Goal: Task Accomplishment & Management: Manage account settings

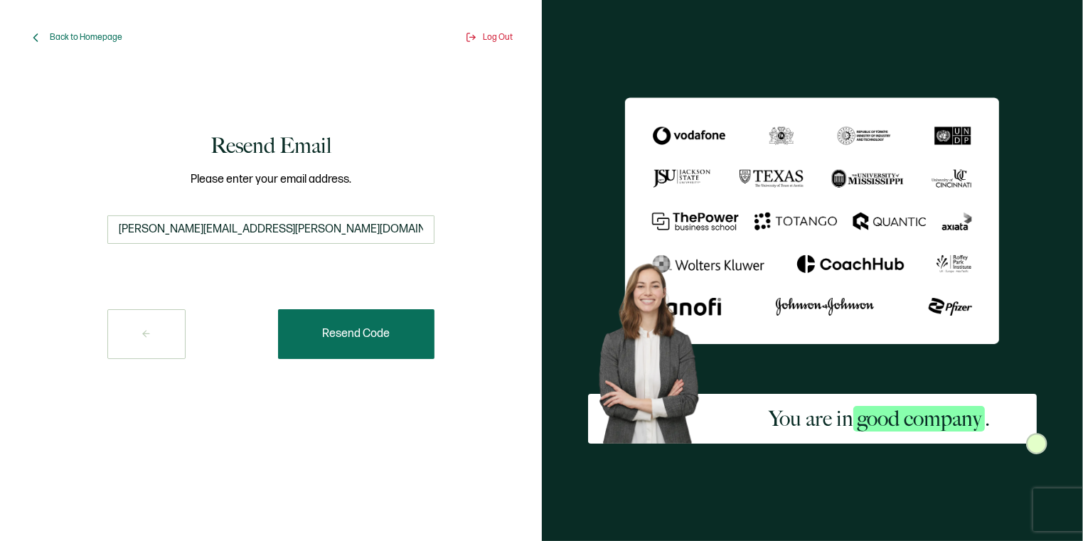
click at [376, 335] on span "Resend Code" at bounding box center [356, 333] width 68 height 11
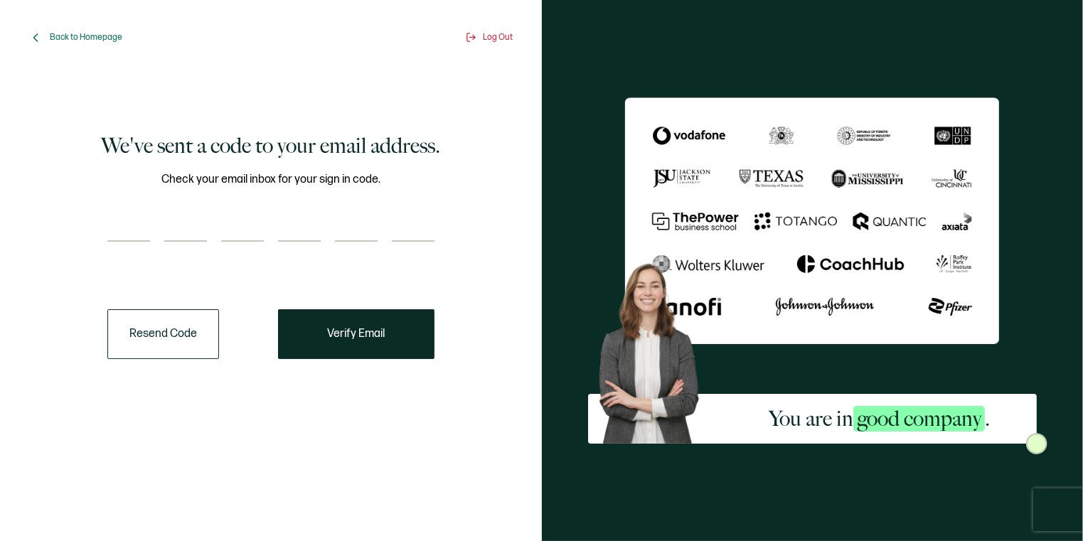
click at [128, 215] on input "number" at bounding box center [128, 227] width 43 height 28
paste input "5"
type input "5"
type input "9"
type input "6"
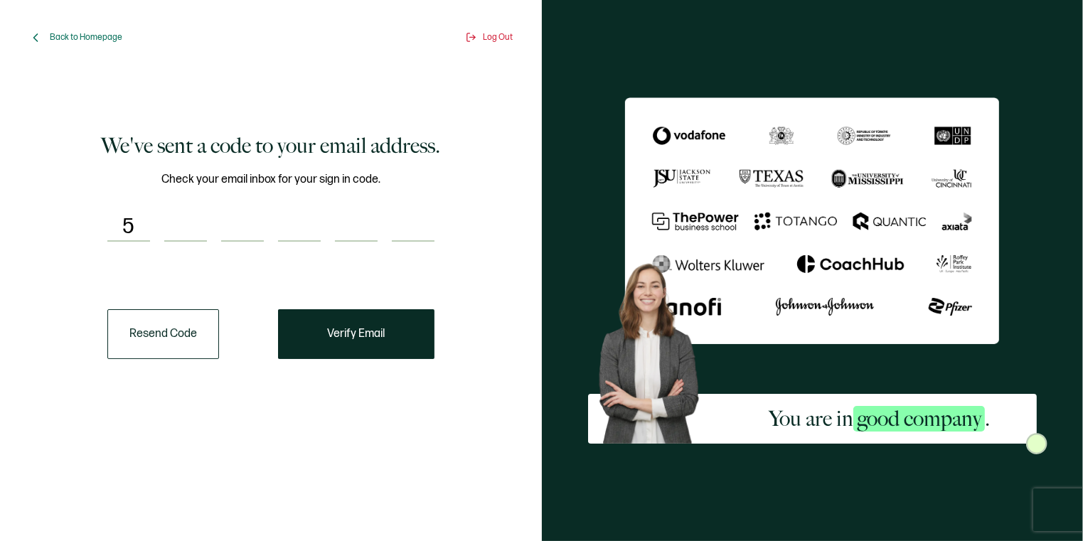
type input "9"
type input "3"
type input "2"
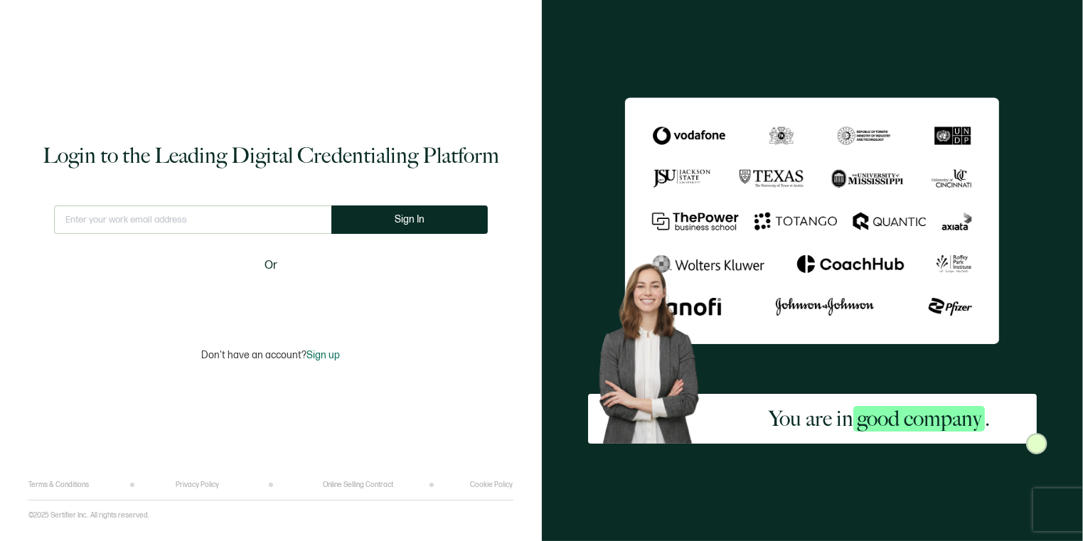
click at [236, 214] on input "text" at bounding box center [192, 219] width 277 height 28
type input "[PERSON_NAME][EMAIL_ADDRESS][PERSON_NAME][DOMAIN_NAME]"
click at [397, 220] on span "Sign In" at bounding box center [409, 219] width 30 height 11
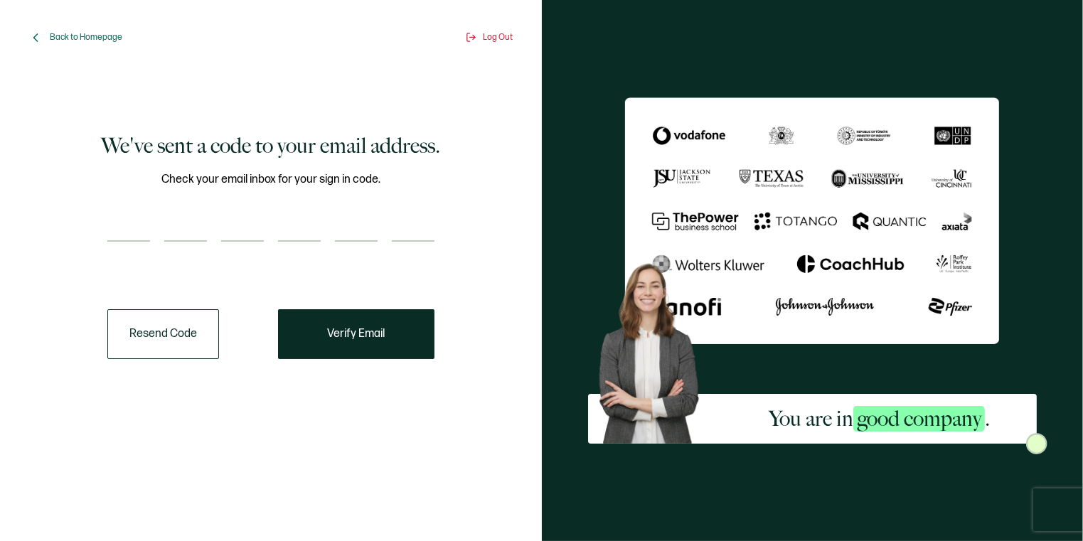
click at [95, 228] on div "We've sent a code to your email address. Check your email inbox for your sign i…" at bounding box center [270, 245] width 463 height 326
click at [112, 227] on input "number" at bounding box center [128, 227] width 43 height 28
paste input "5"
type input "5"
type input "9"
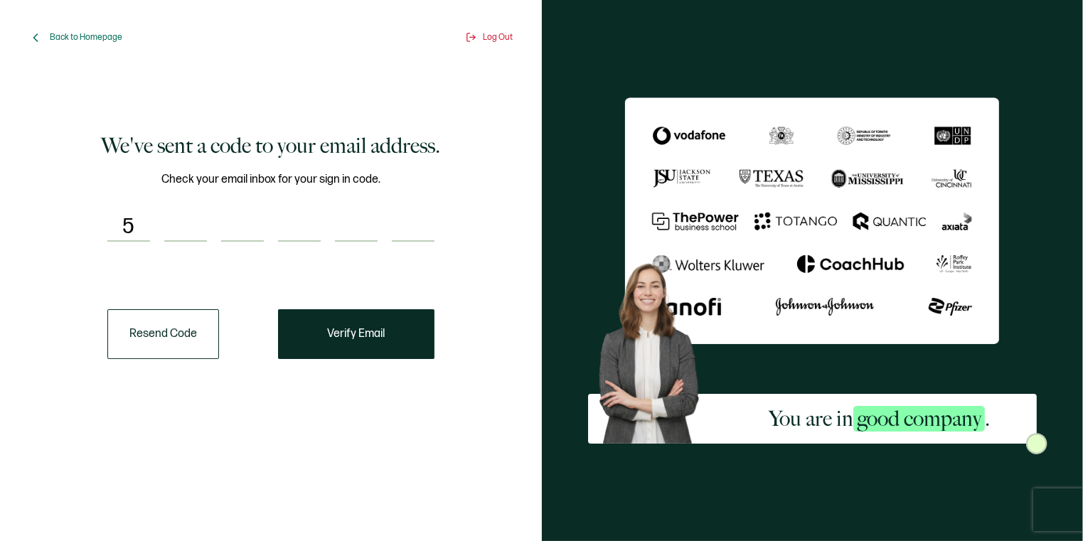
type input "6"
type input "9"
type input "3"
type input "2"
paste input "2"
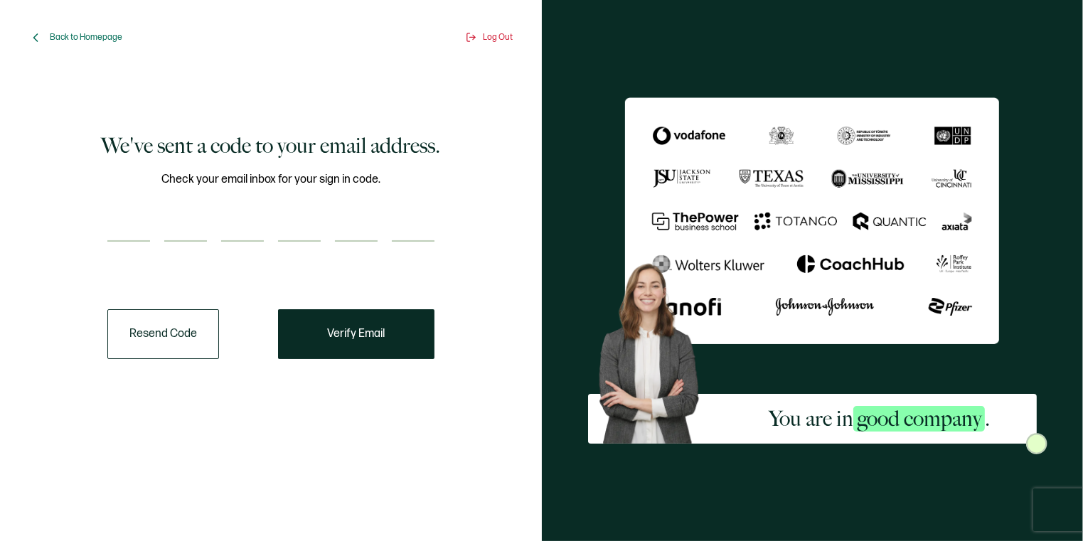
type input "2"
type input "7"
type input "8"
type input "3"
type input "5"
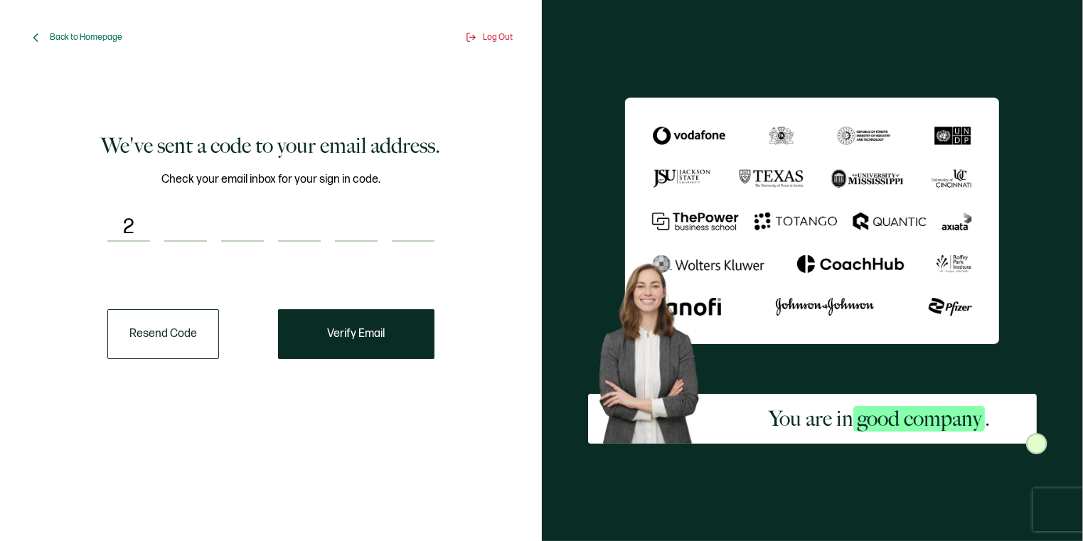
type input "6"
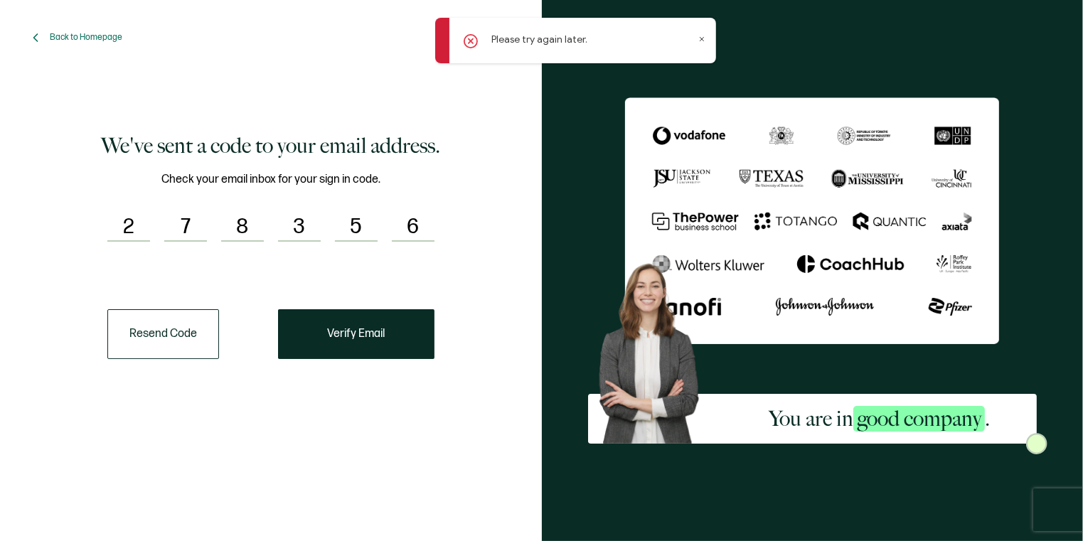
click at [704, 37] on icon at bounding box center [701, 39] width 7 height 7
